Goal: Transaction & Acquisition: Purchase product/service

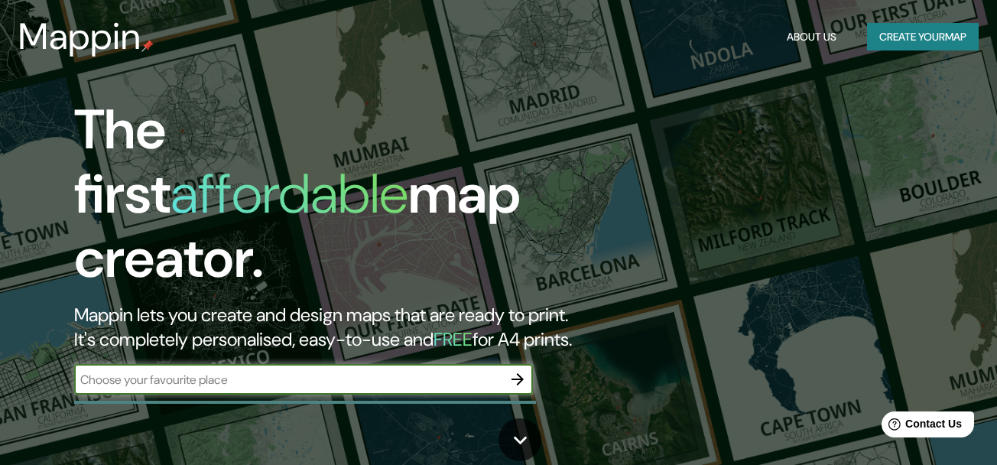
click at [456, 371] on input "text" at bounding box center [288, 380] width 428 height 18
click at [516, 440] on icon at bounding box center [520, 440] width 14 height 8
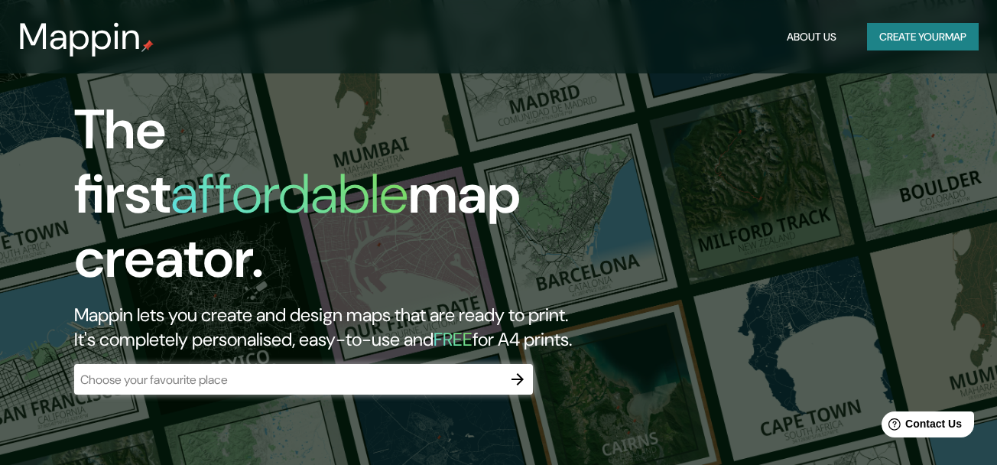
scroll to position [465, 0]
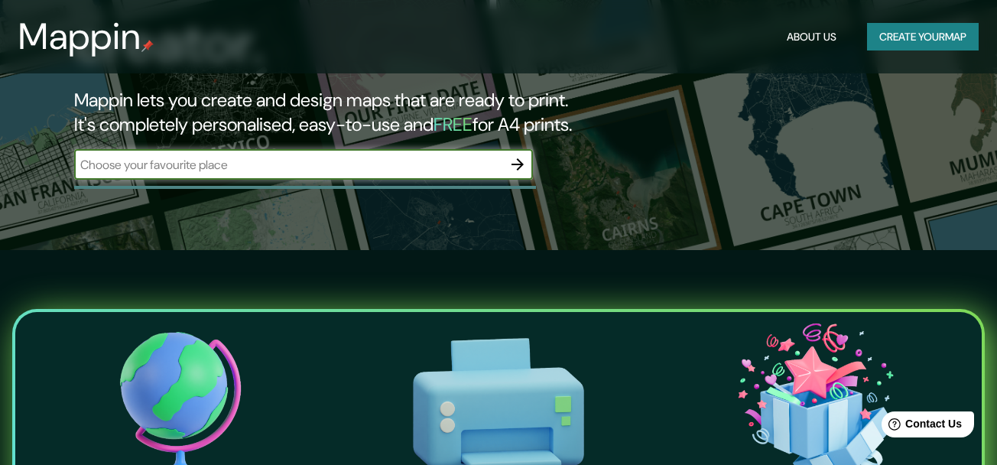
scroll to position [153, 0]
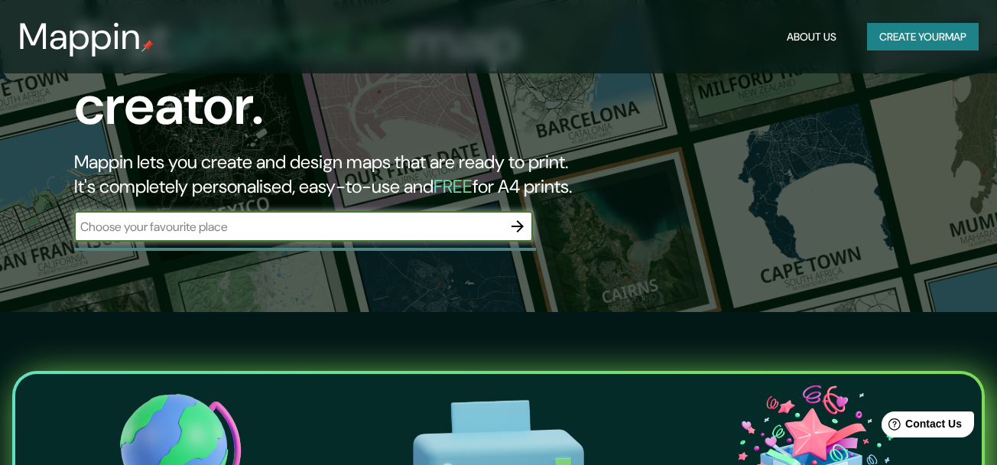
paste input "Av. Principal [GEOGRAPHIC_DATA], [GEOGRAPHIC_DATA]"
type input "Av. Principal [GEOGRAPHIC_DATA], [GEOGRAPHIC_DATA]"
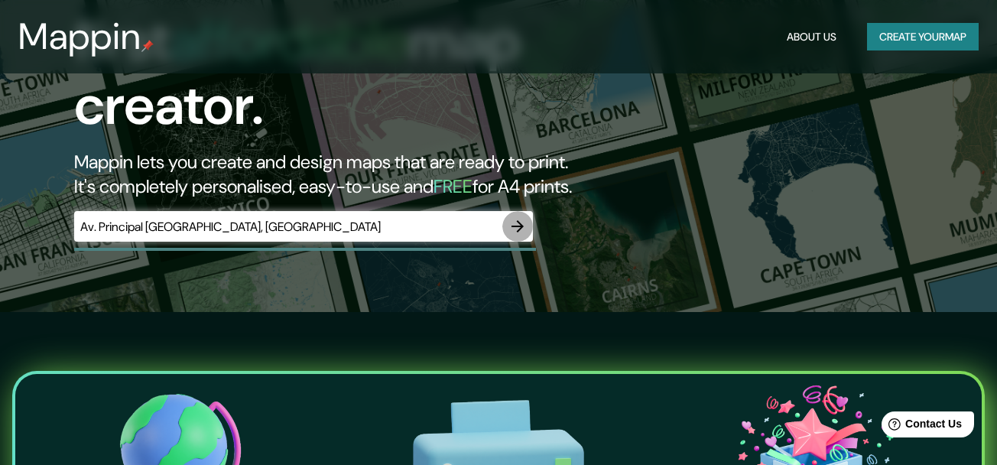
click at [515, 220] on icon "button" at bounding box center [518, 226] width 12 height 12
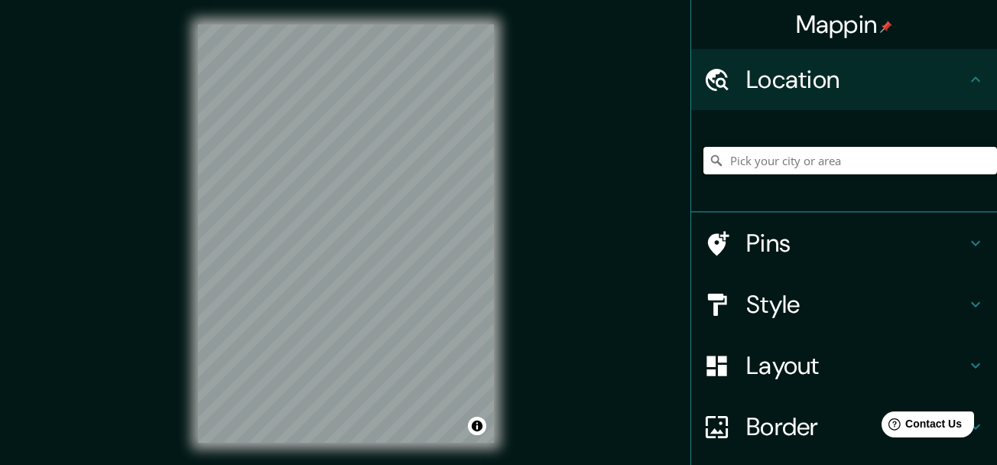
click at [837, 156] on input "Pick your city or area" at bounding box center [850, 161] width 294 height 28
paste input "Av. Principal [GEOGRAPHIC_DATA], [GEOGRAPHIC_DATA]"
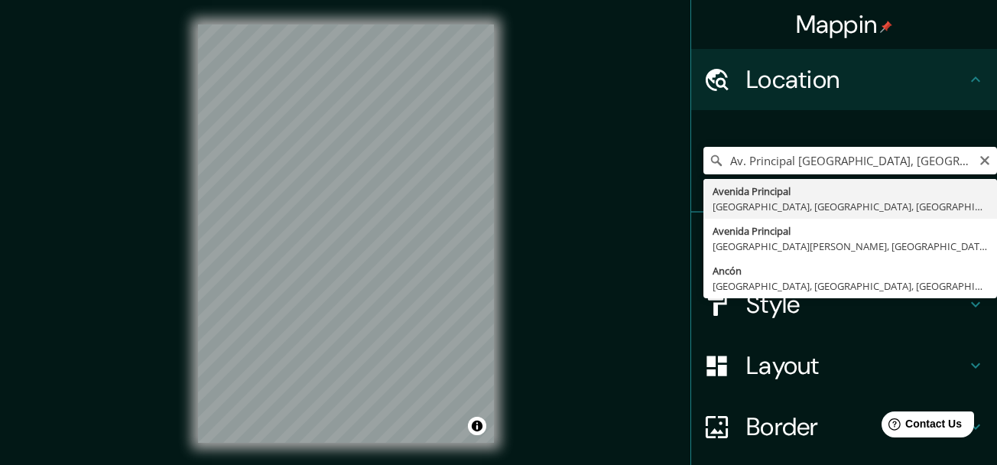
type input "[GEOGRAPHIC_DATA], [GEOGRAPHIC_DATA], [GEOGRAPHIC_DATA], [GEOGRAPHIC_DATA]"
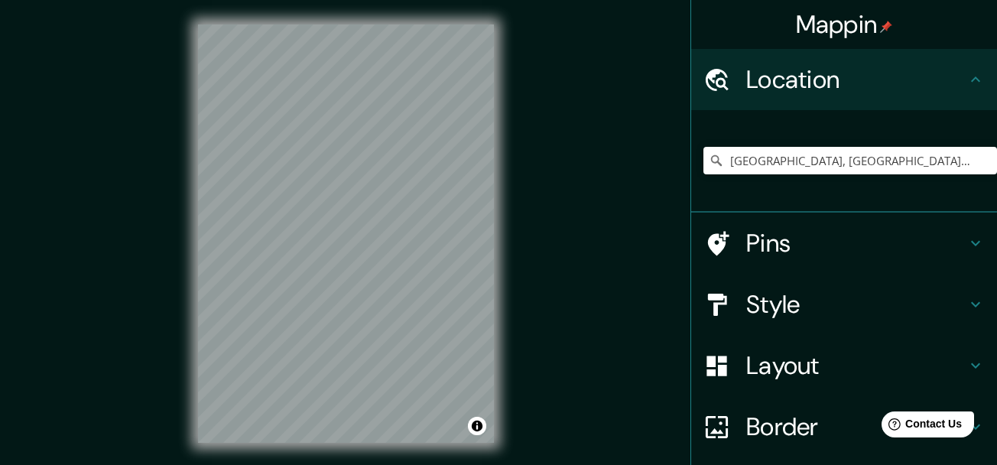
click at [907, 387] on div "Layout" at bounding box center [844, 365] width 306 height 61
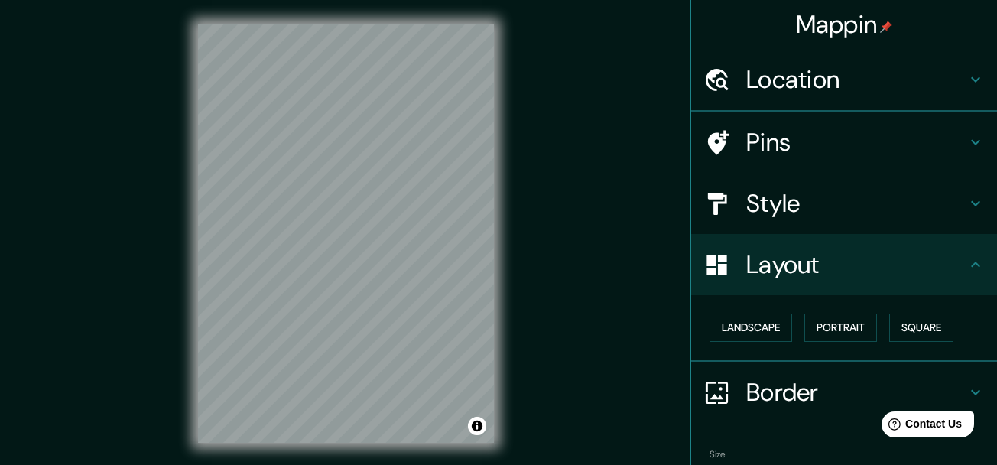
scroll to position [76, 0]
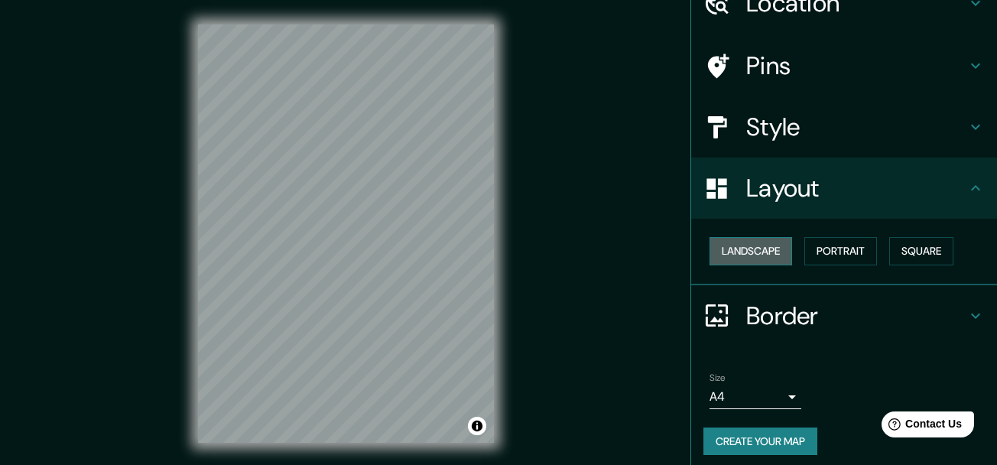
click at [754, 252] on button "Landscape" at bounding box center [751, 251] width 83 height 28
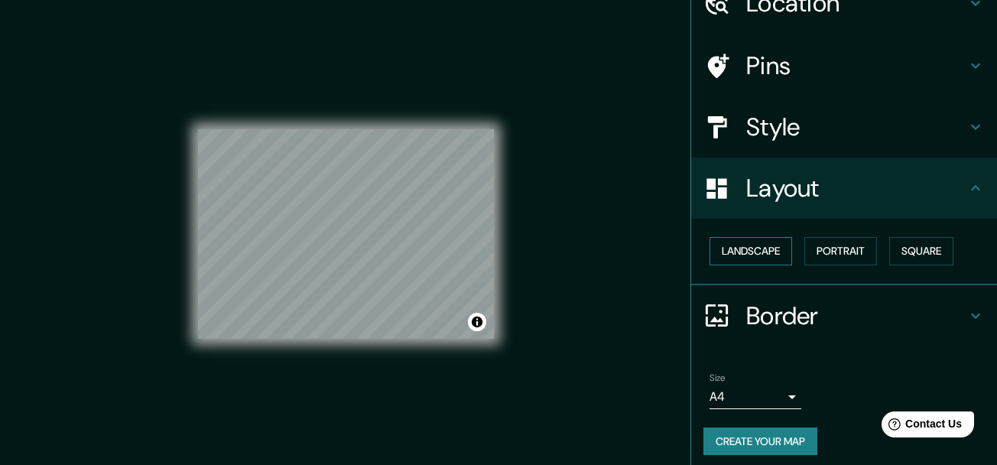
click at [754, 252] on button "Landscape" at bounding box center [751, 251] width 83 height 28
click at [840, 258] on button "Portrait" at bounding box center [840, 251] width 73 height 28
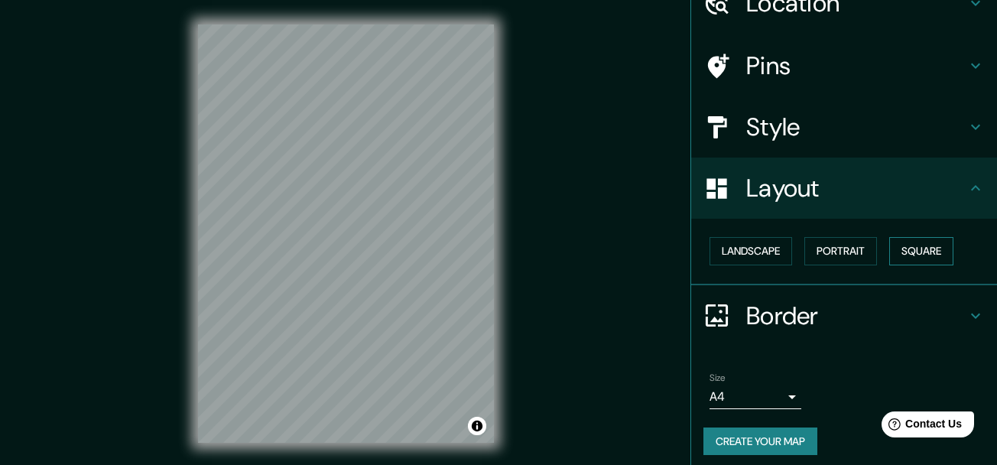
click at [924, 248] on button "Square" at bounding box center [921, 251] width 64 height 28
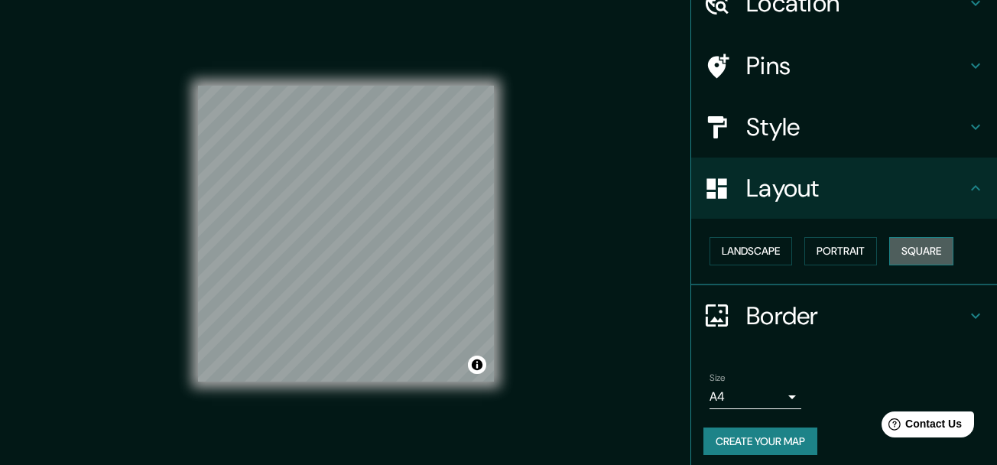
click at [924, 248] on button "Square" at bounding box center [921, 251] width 64 height 28
click at [848, 252] on button "Portrait" at bounding box center [840, 251] width 73 height 28
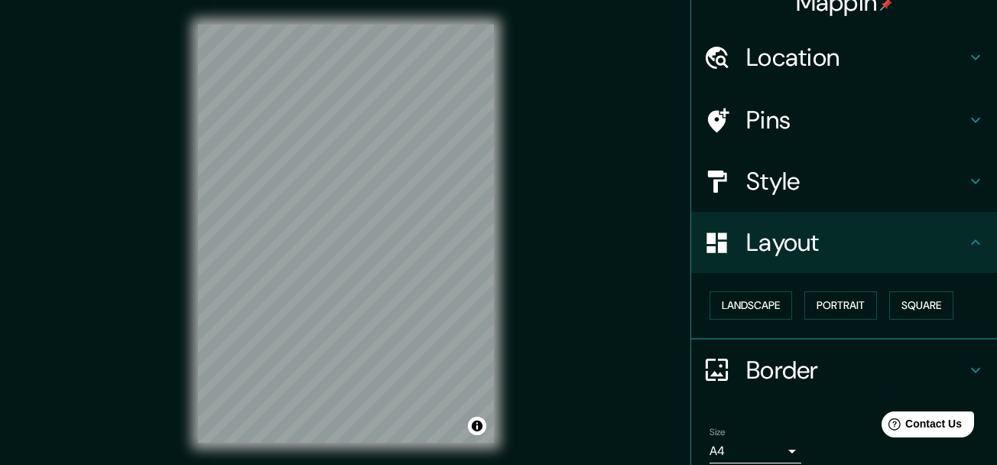
scroll to position [0, 0]
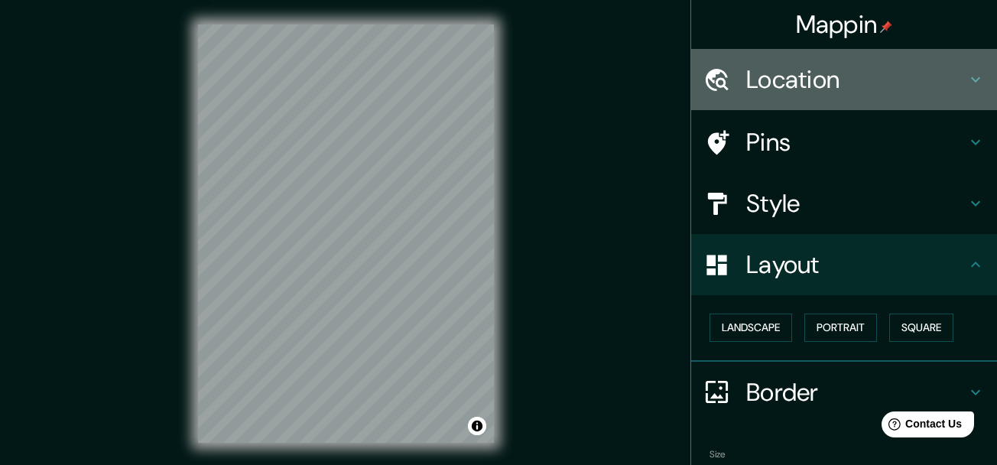
click at [948, 83] on h4 "Location" at bounding box center [856, 79] width 220 height 31
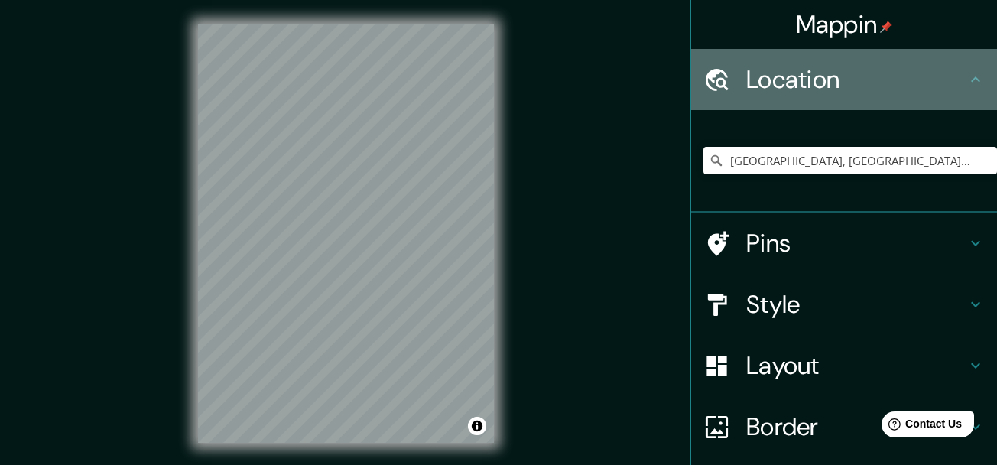
click at [948, 83] on h4 "Location" at bounding box center [856, 79] width 220 height 31
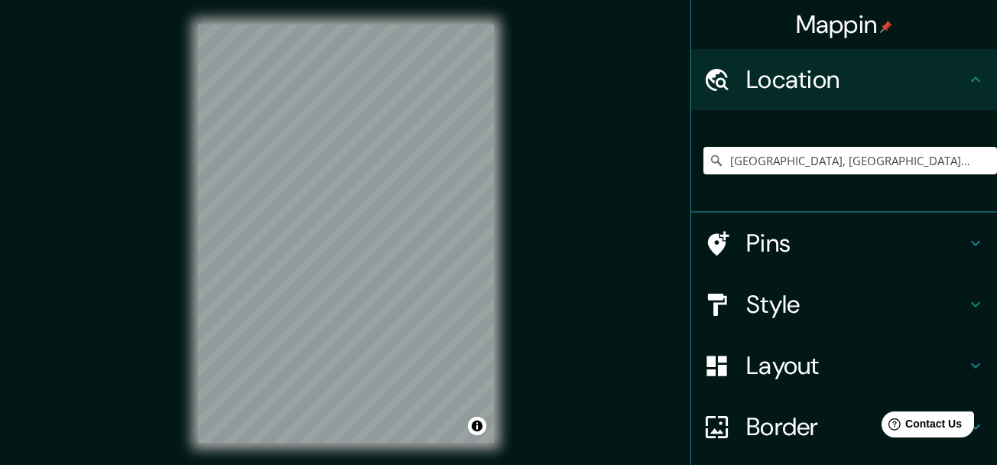
click at [903, 310] on h4 "Style" at bounding box center [856, 304] width 220 height 31
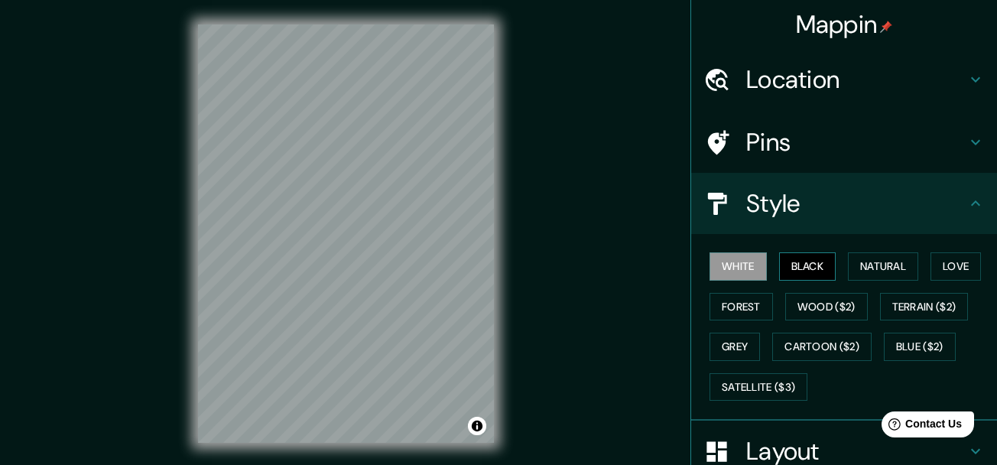
click at [798, 274] on button "Black" at bounding box center [807, 266] width 57 height 28
click at [851, 270] on button "Natural" at bounding box center [883, 266] width 70 height 28
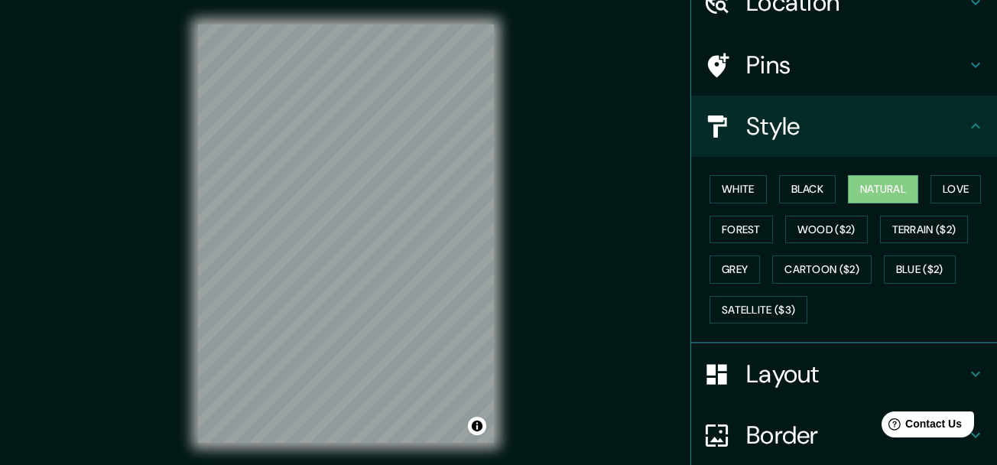
scroll to position [206, 0]
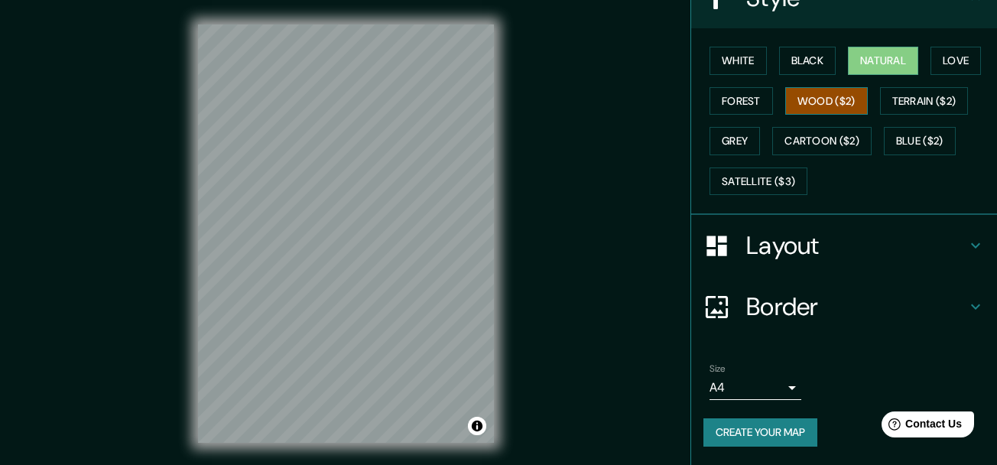
click at [826, 105] on button "Wood ($2)" at bounding box center [826, 101] width 83 height 28
click at [726, 107] on button "Forest" at bounding box center [741, 101] width 63 height 28
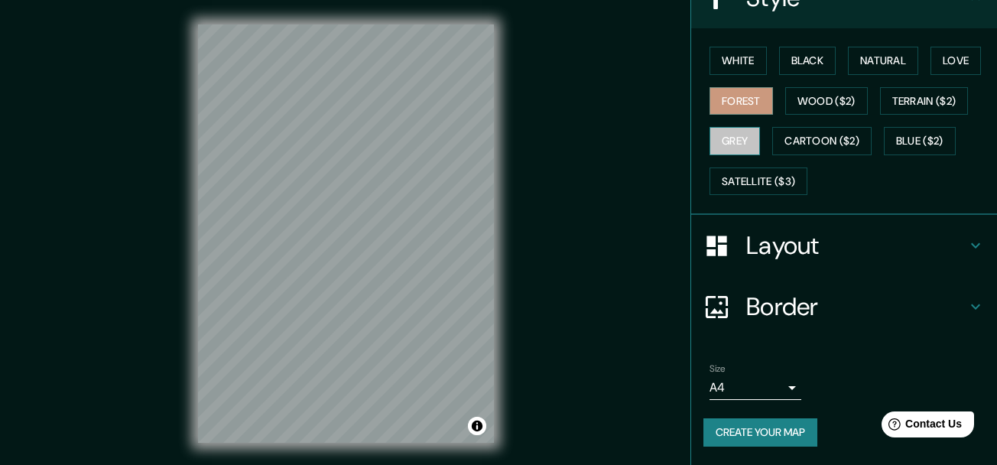
click at [718, 134] on button "Grey" at bounding box center [735, 141] width 50 height 28
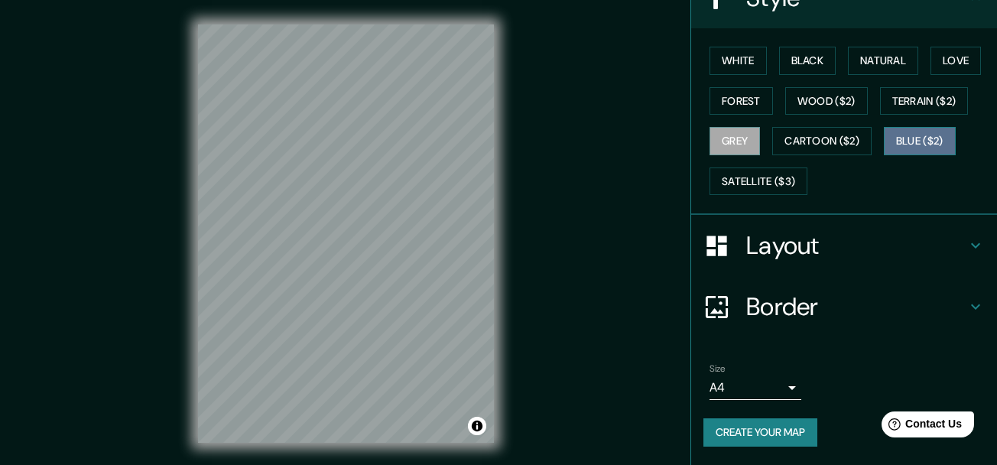
click at [892, 140] on button "Blue ($2)" at bounding box center [920, 141] width 72 height 28
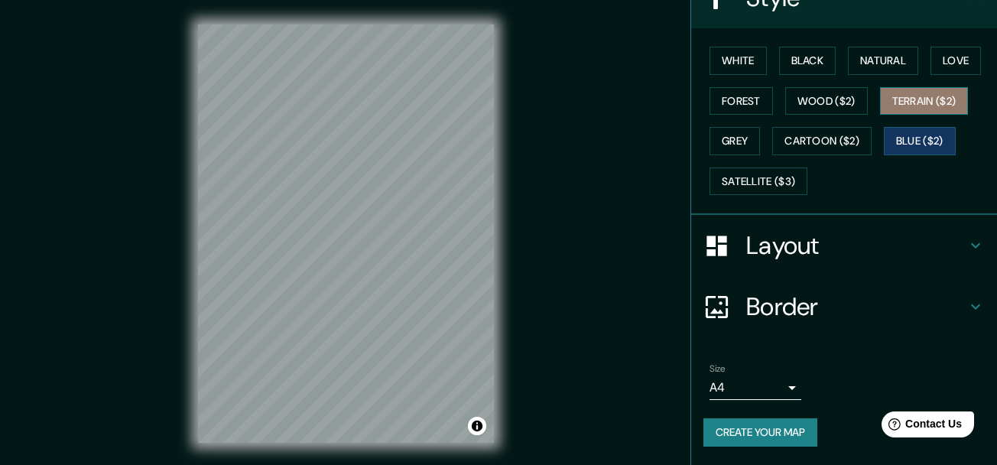
click at [934, 107] on button "Terrain ($2)" at bounding box center [924, 101] width 89 height 28
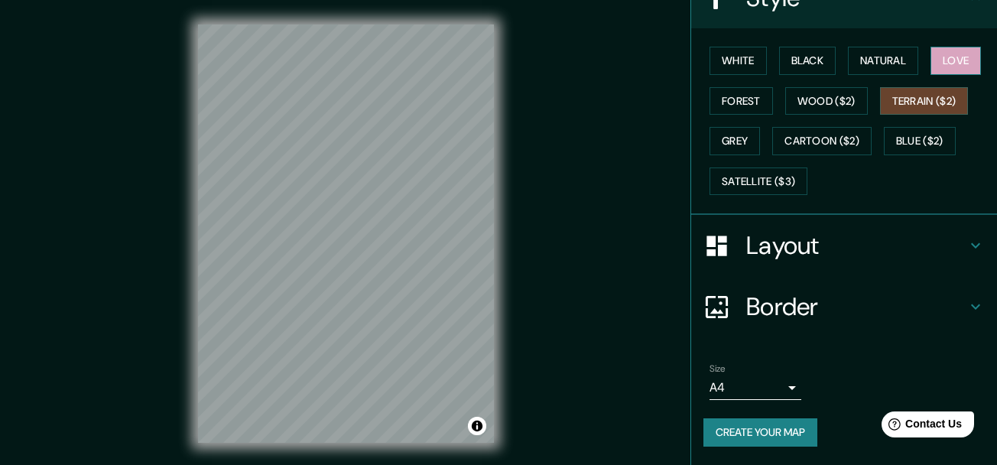
click at [943, 65] on button "Love" at bounding box center [956, 61] width 50 height 28
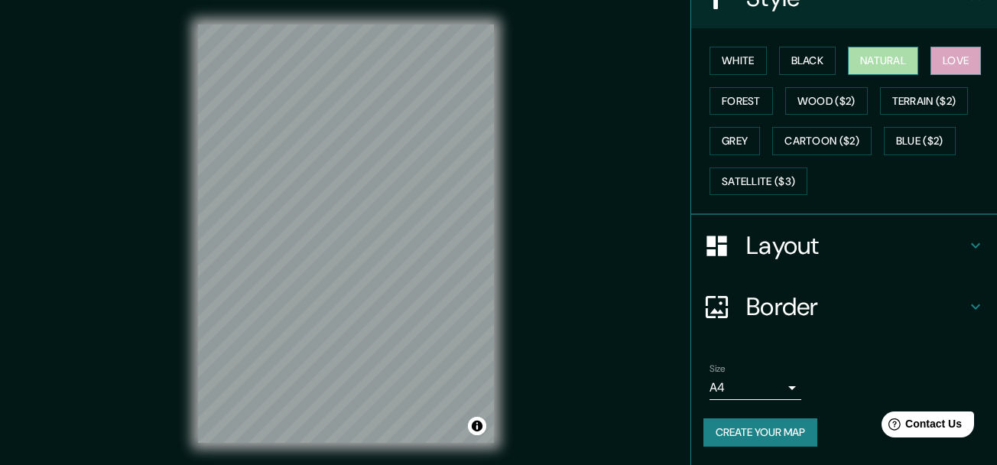
drag, startPoint x: 872, startPoint y: 61, endPoint x: 863, endPoint y: 64, distance: 8.9
click at [869, 61] on button "Natural" at bounding box center [883, 61] width 70 height 28
